Goal: Task Accomplishment & Management: Use online tool/utility

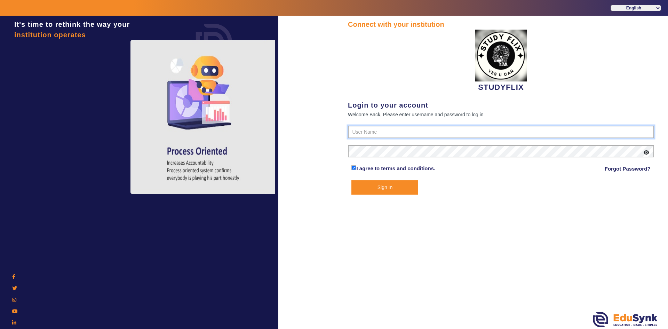
type input "6354922771"
click at [375, 190] on button "Sign In" at bounding box center [384, 187] width 67 height 14
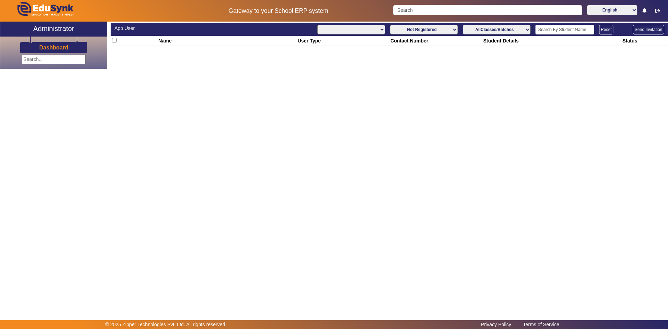
select select "All"
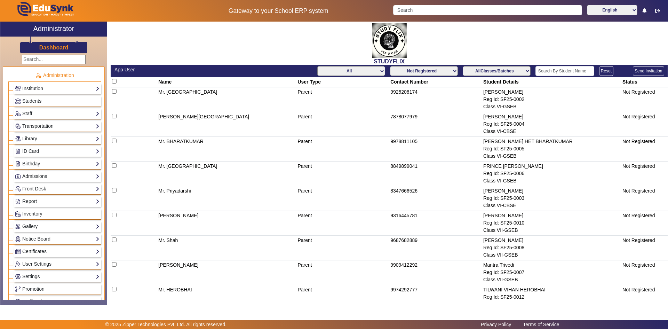
scroll to position [174, 0]
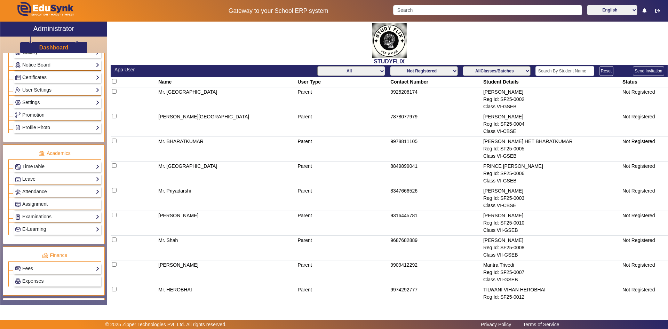
click at [42, 226] on link "E-Learning" at bounding box center [57, 229] width 85 height 8
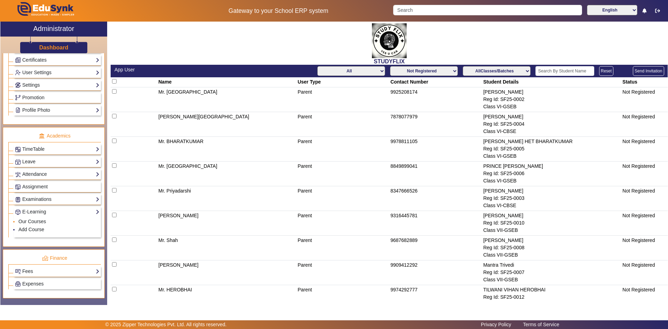
scroll to position [209, 0]
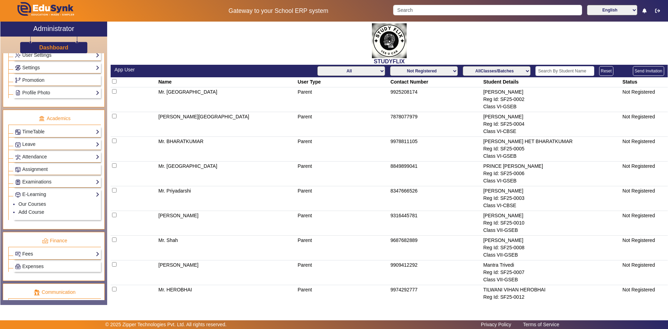
click at [31, 251] on link "Fees" at bounding box center [57, 254] width 85 height 8
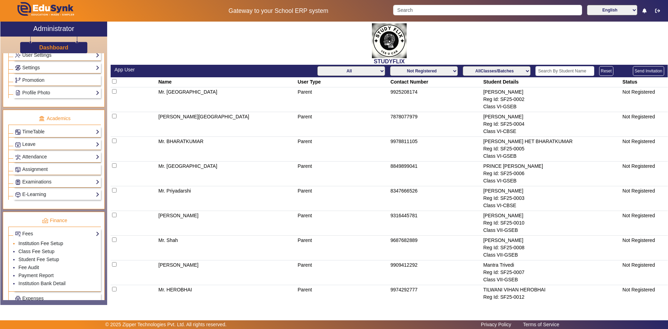
click at [36, 243] on link "Institution Fee Setup" at bounding box center [40, 243] width 45 height 6
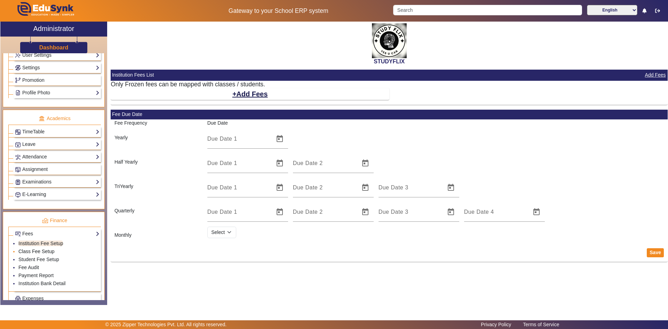
click at [33, 252] on link "Class Fee Setup" at bounding box center [36, 251] width 36 height 6
